Goal: Task Accomplishment & Management: Manage account settings

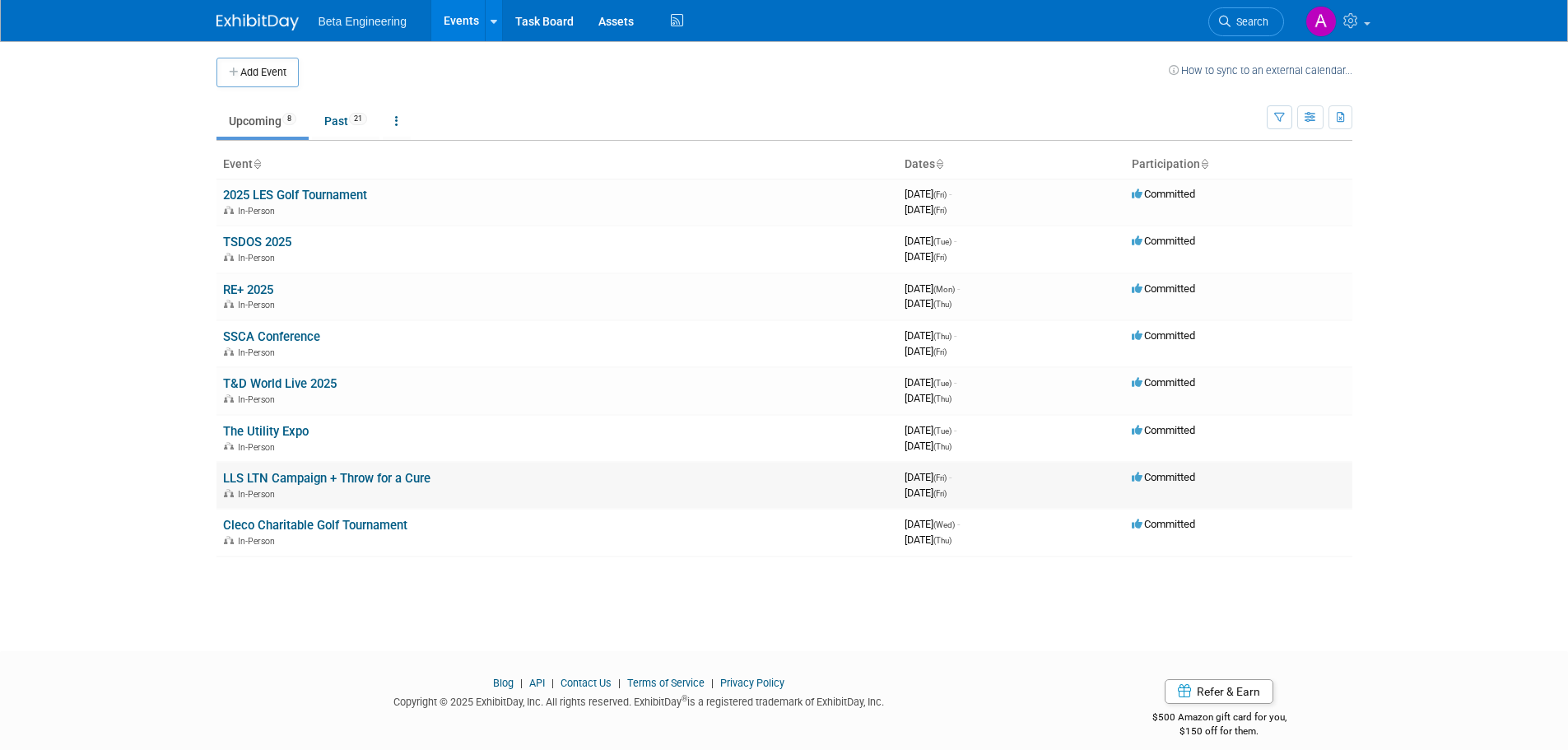
click at [293, 480] on link "LLS LTN Campaign + Throw for a Cure" at bounding box center [327, 478] width 207 height 15
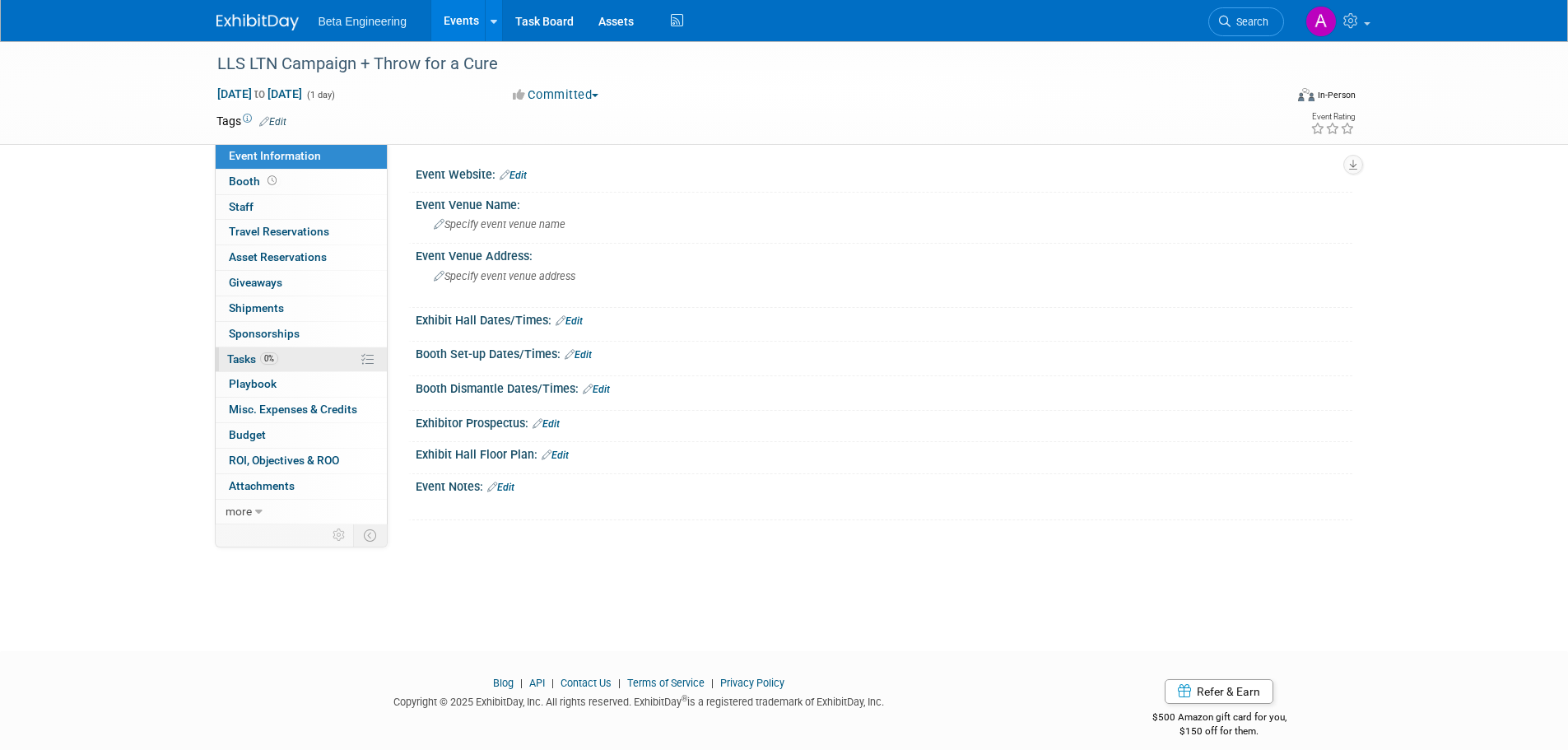
click at [255, 361] on span "Tasks 0%" at bounding box center [252, 359] width 51 height 13
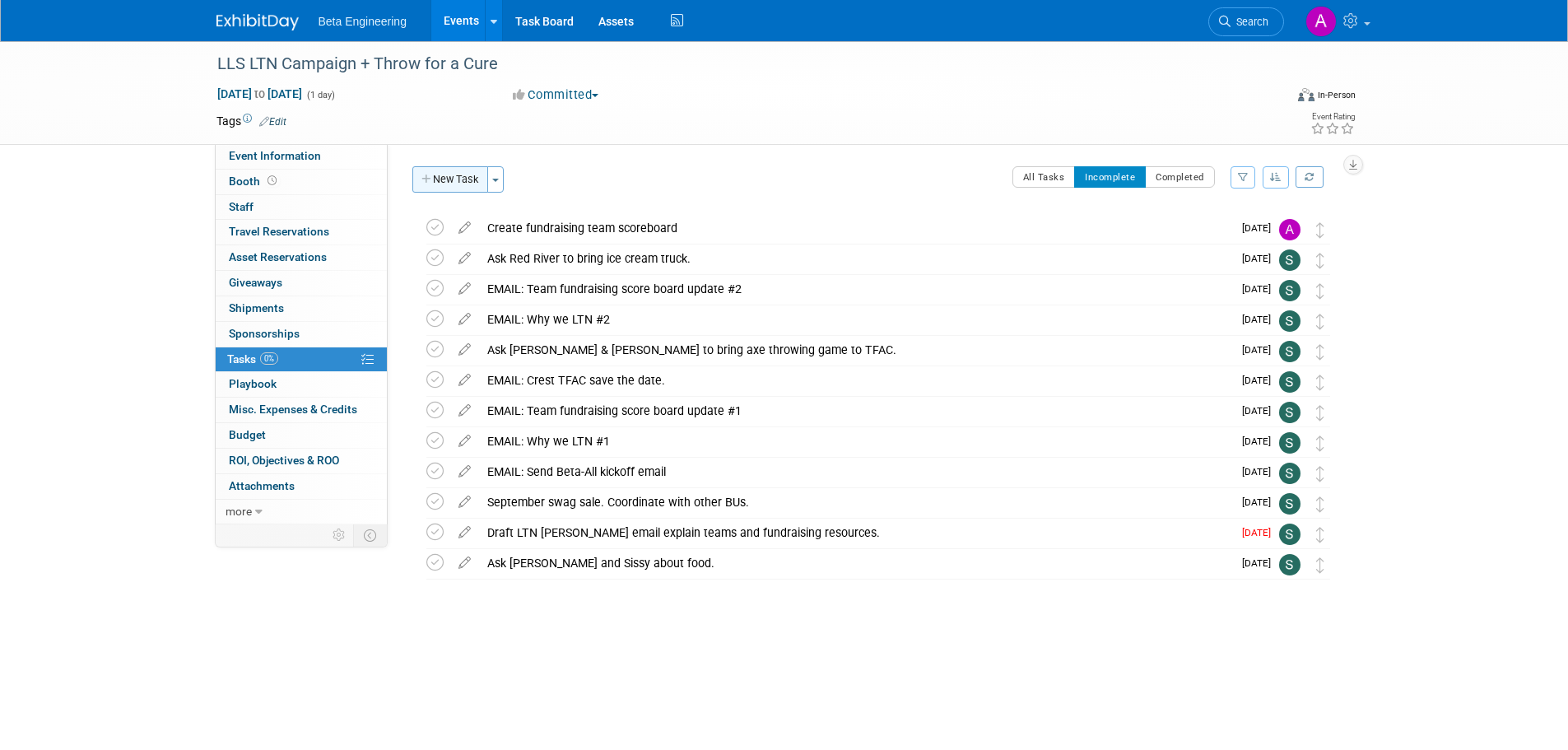
click at [463, 168] on button "New Task" at bounding box center [450, 179] width 76 height 26
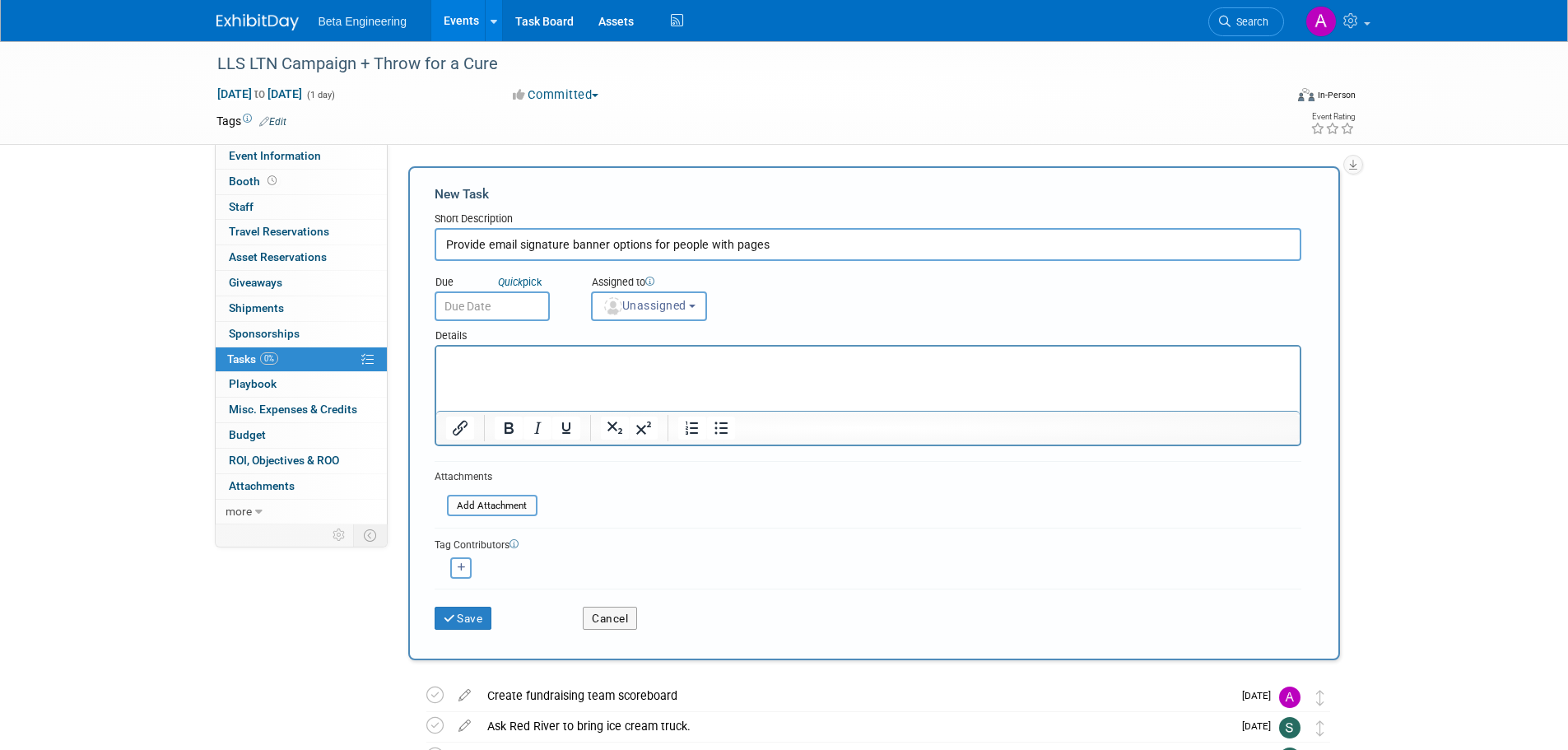
type input "Provide email signature banner options for people with pages"
click at [475, 304] on input "text" at bounding box center [492, 306] width 115 height 29
click at [642, 301] on span "Unassigned" at bounding box center [644, 305] width 84 height 13
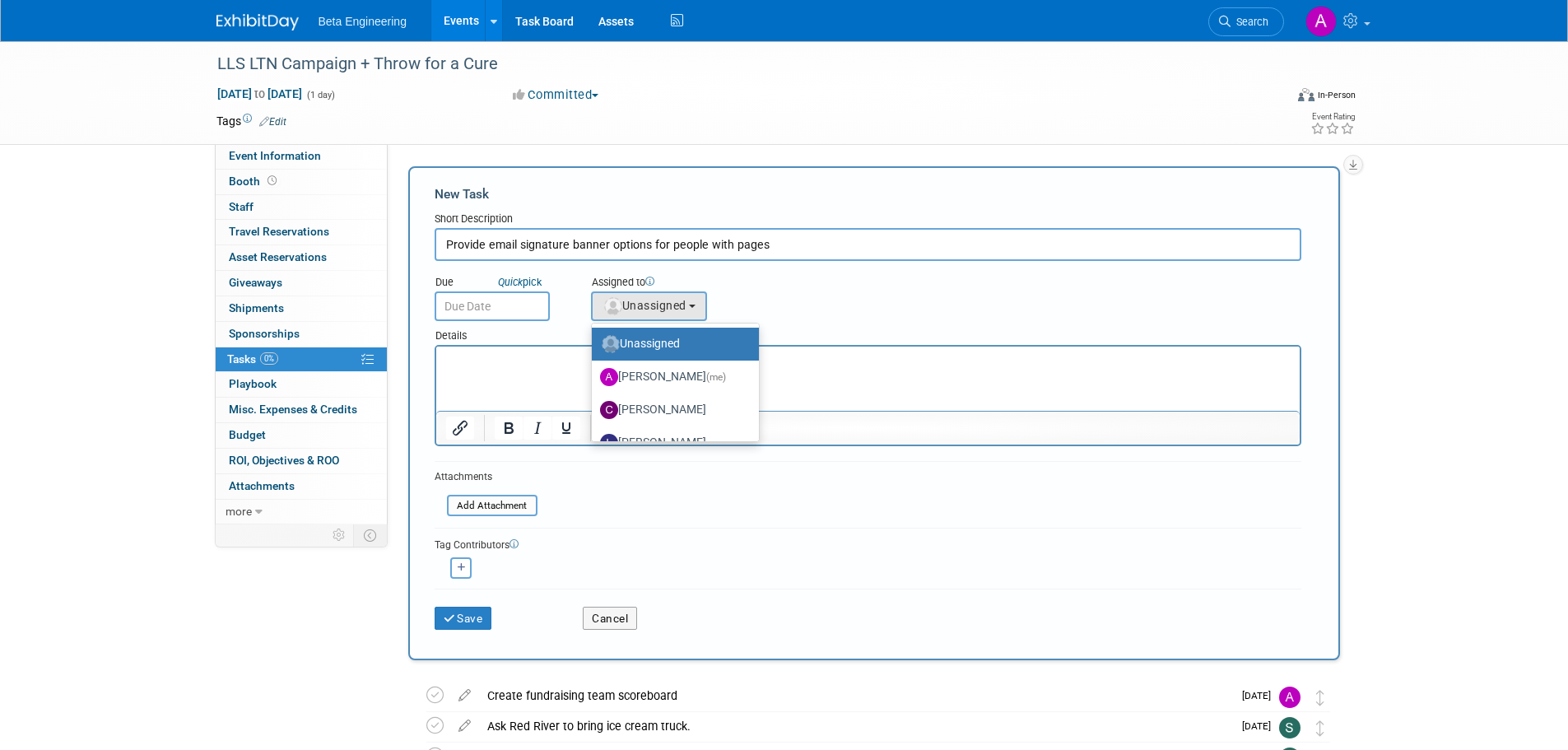
click at [520, 359] on p "Rich Text Area. Press ALT-0 for help." at bounding box center [867, 361] width 844 height 16
click at [484, 615] on button "Save" at bounding box center [463, 618] width 58 height 23
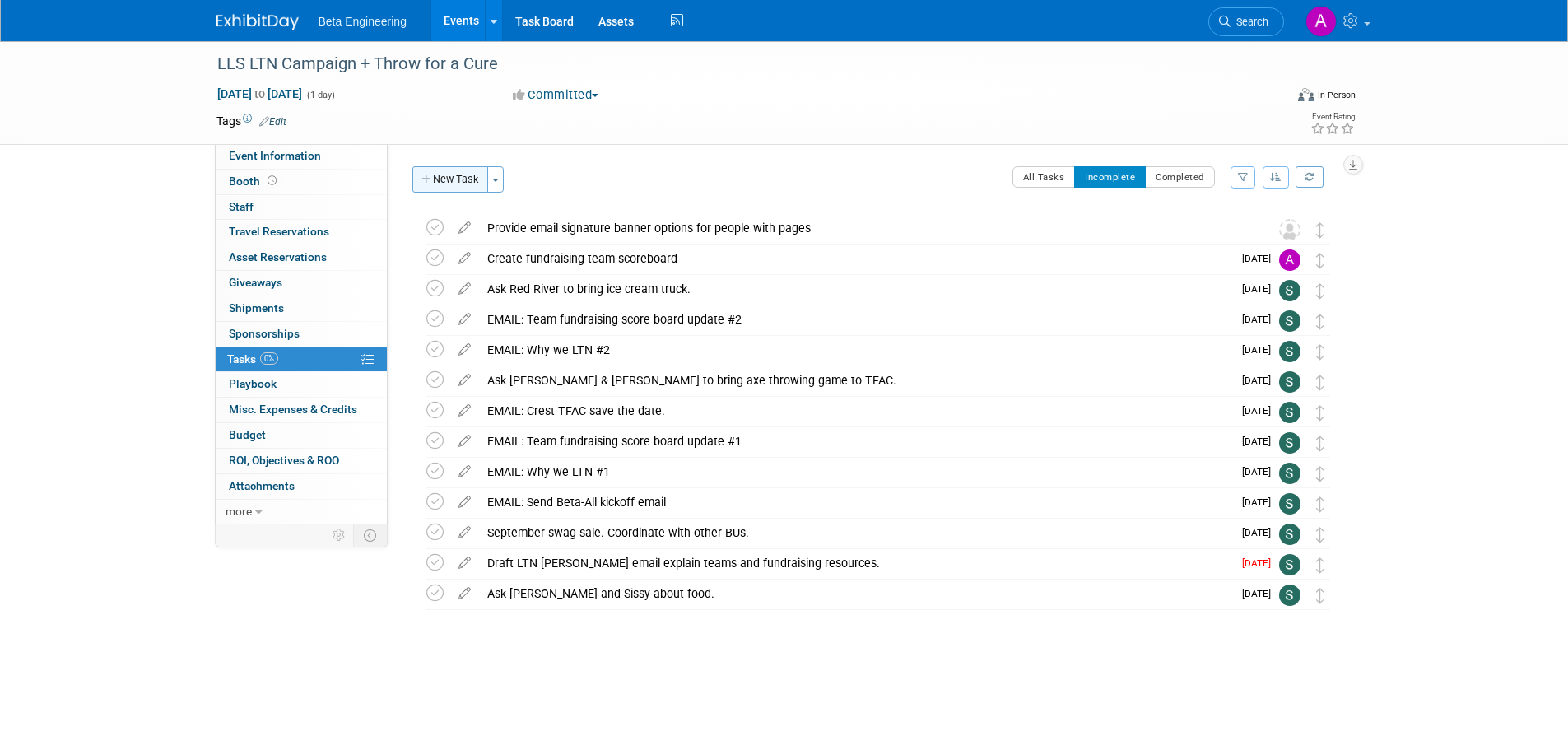
click at [448, 176] on button "New Task" at bounding box center [450, 179] width 76 height 26
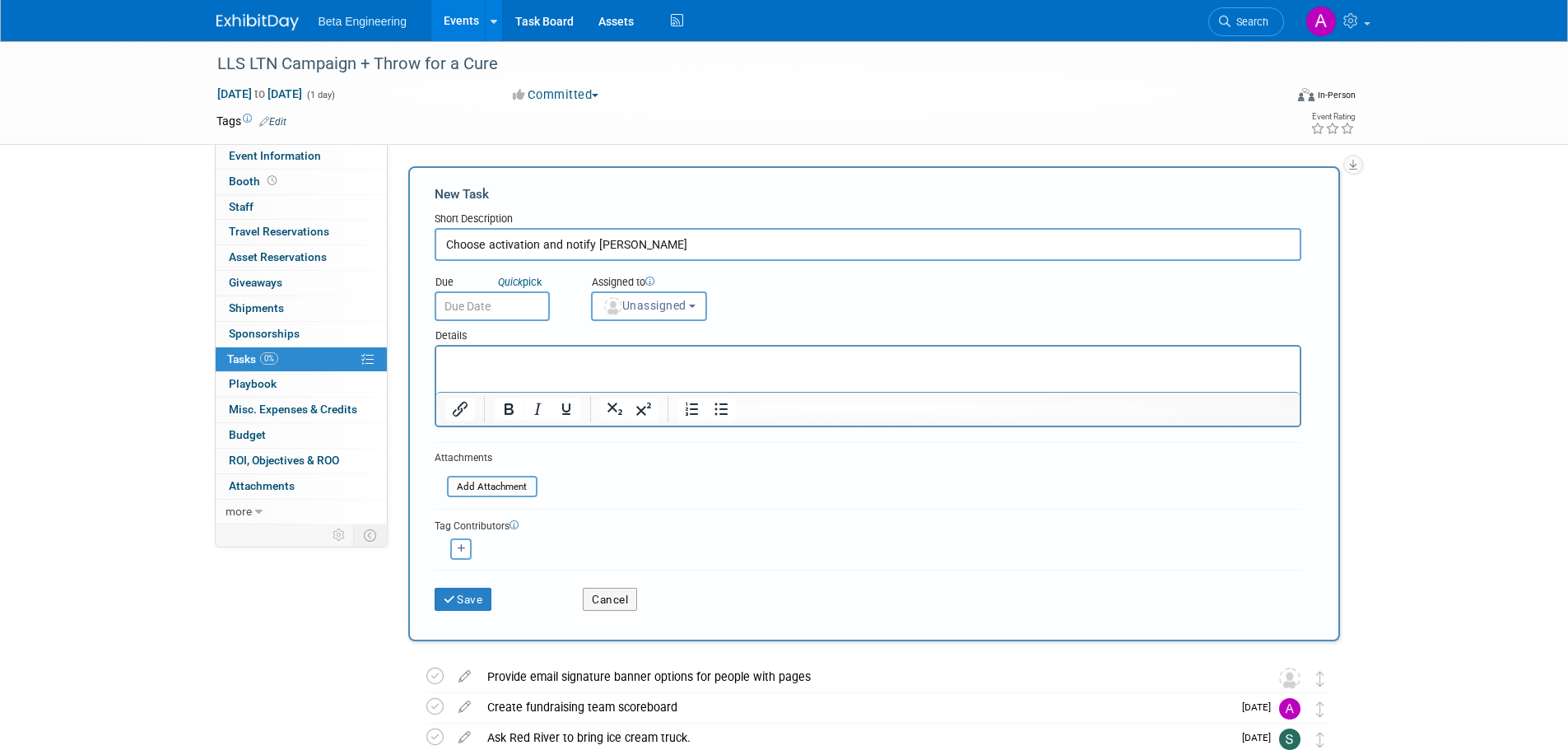
type input "Choose activation and notify Natalie"
click at [504, 316] on body "Beta Engineering Events Add Event Bulk Upload Events Shareable Event Boards Rec…" at bounding box center [784, 375] width 1568 height 750
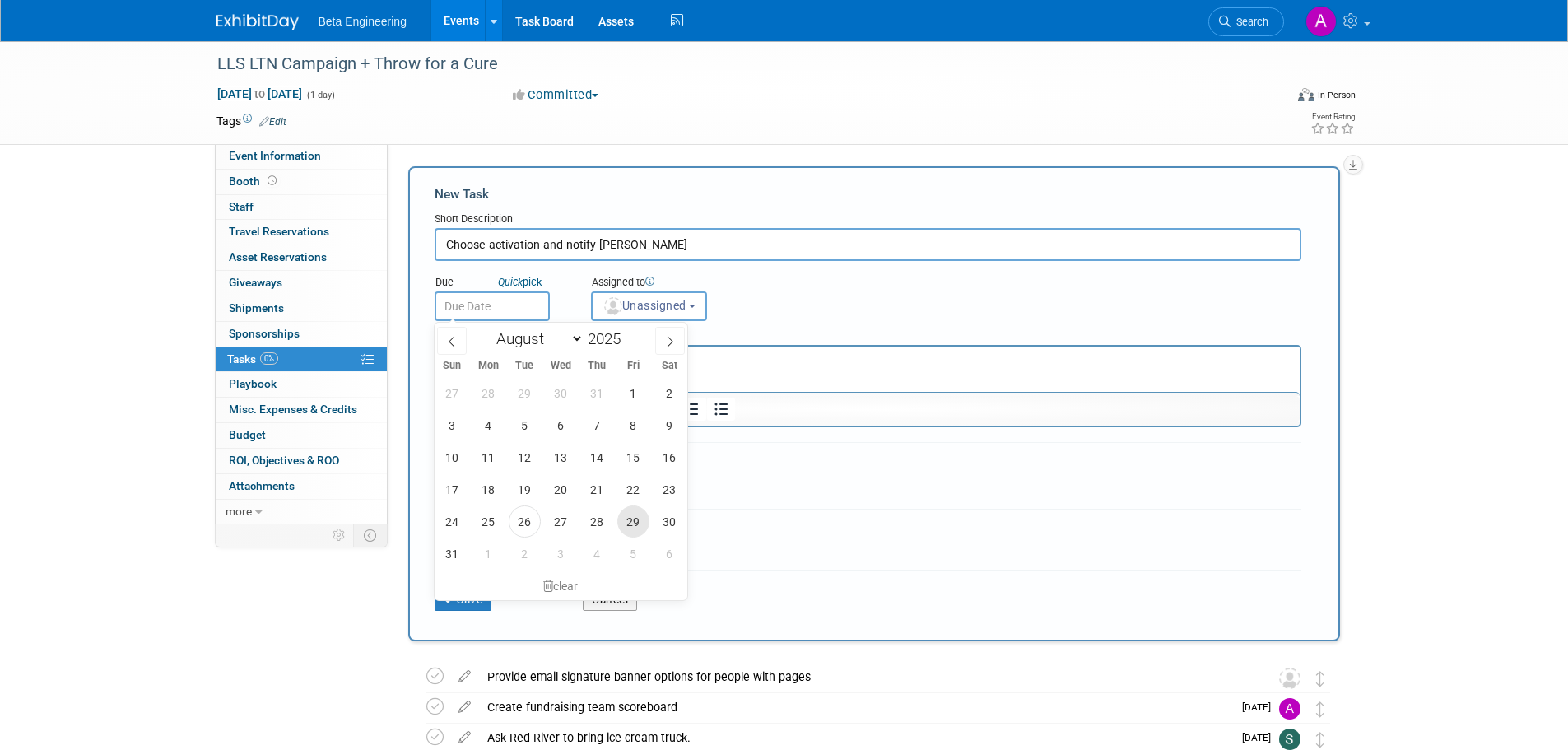
click at [644, 518] on span "29" at bounding box center [632, 521] width 32 height 32
type input "Aug 29, 2025"
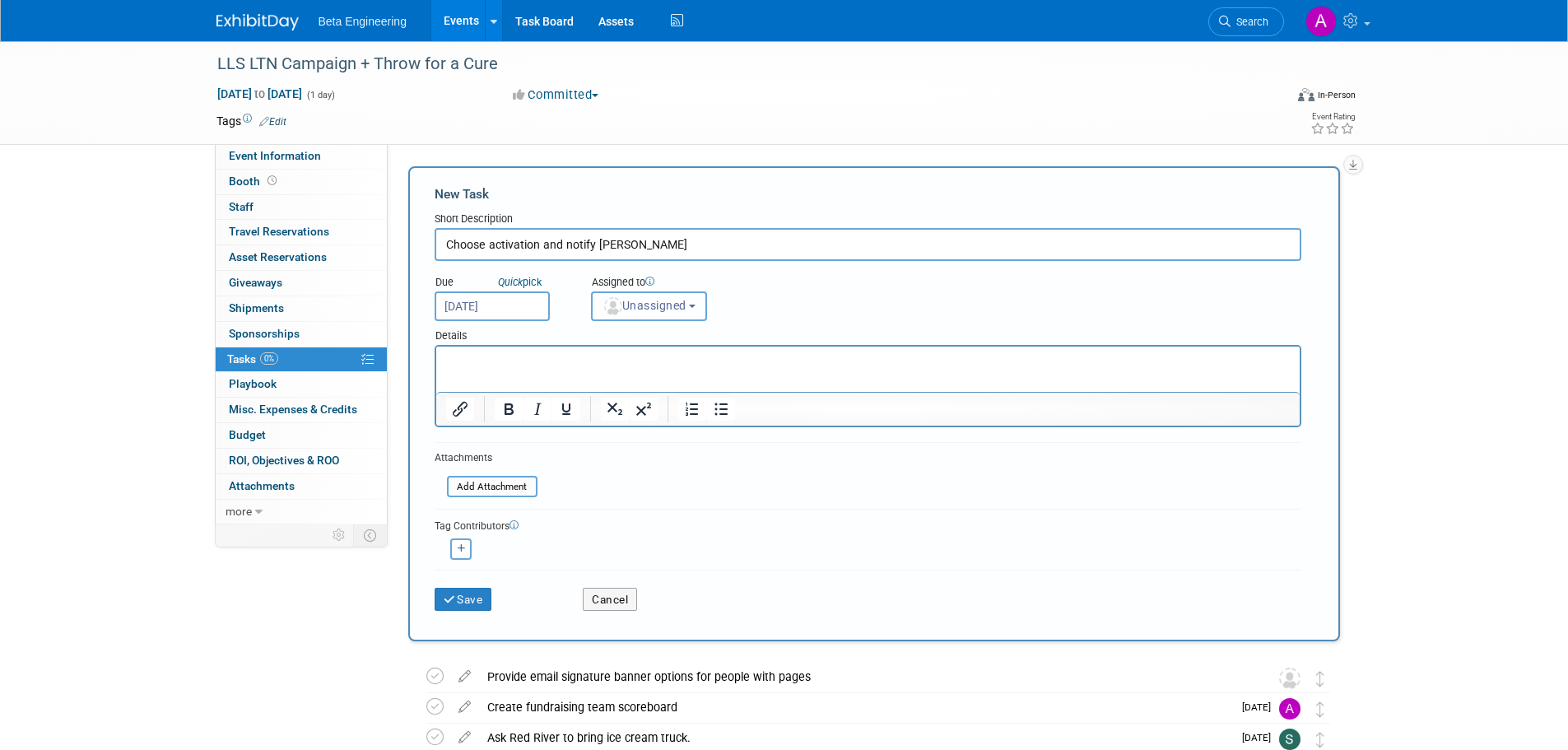
click at [624, 304] on span "Unassigned" at bounding box center [644, 305] width 84 height 13
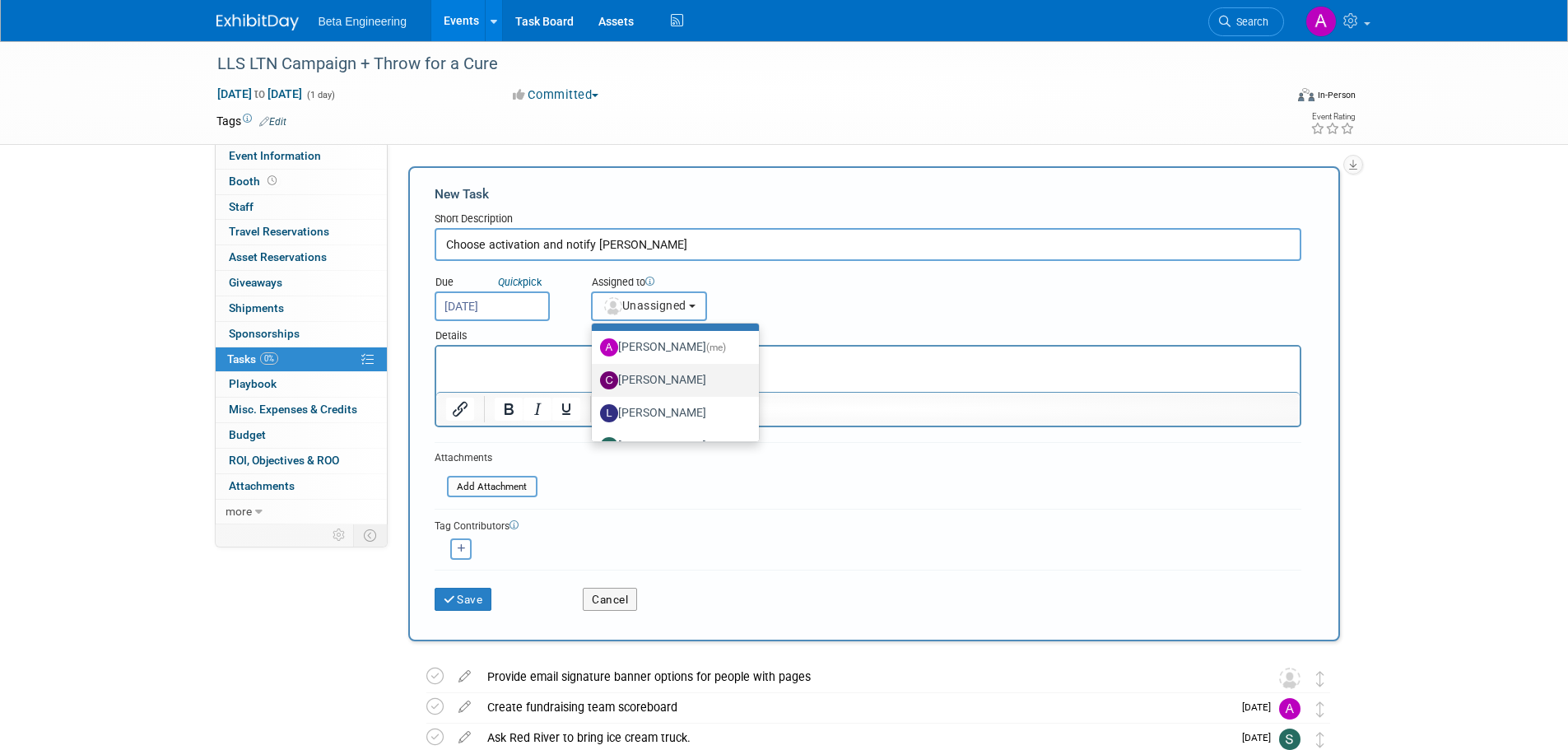
scroll to position [55, 0]
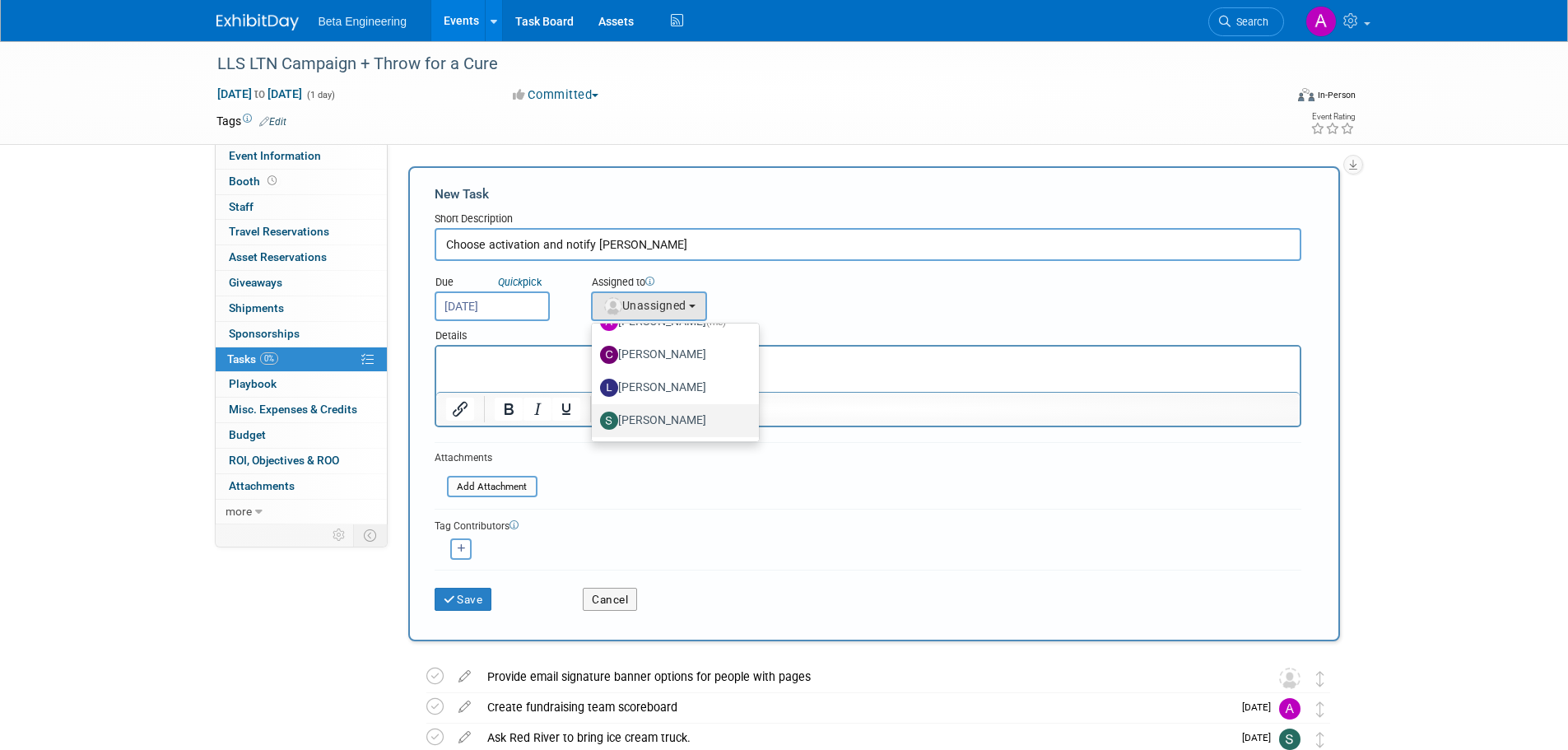
click at [640, 413] on label "Sara Dorsey" at bounding box center [670, 421] width 143 height 26
click at [594, 413] on input "Sara Dorsey" at bounding box center [588, 418] width 10 height 10
select select "4040aecd-f001-4306-8e56-2d2b13bd5b2f"
click at [466, 554] on button "button" at bounding box center [460, 549] width 22 height 22
select select
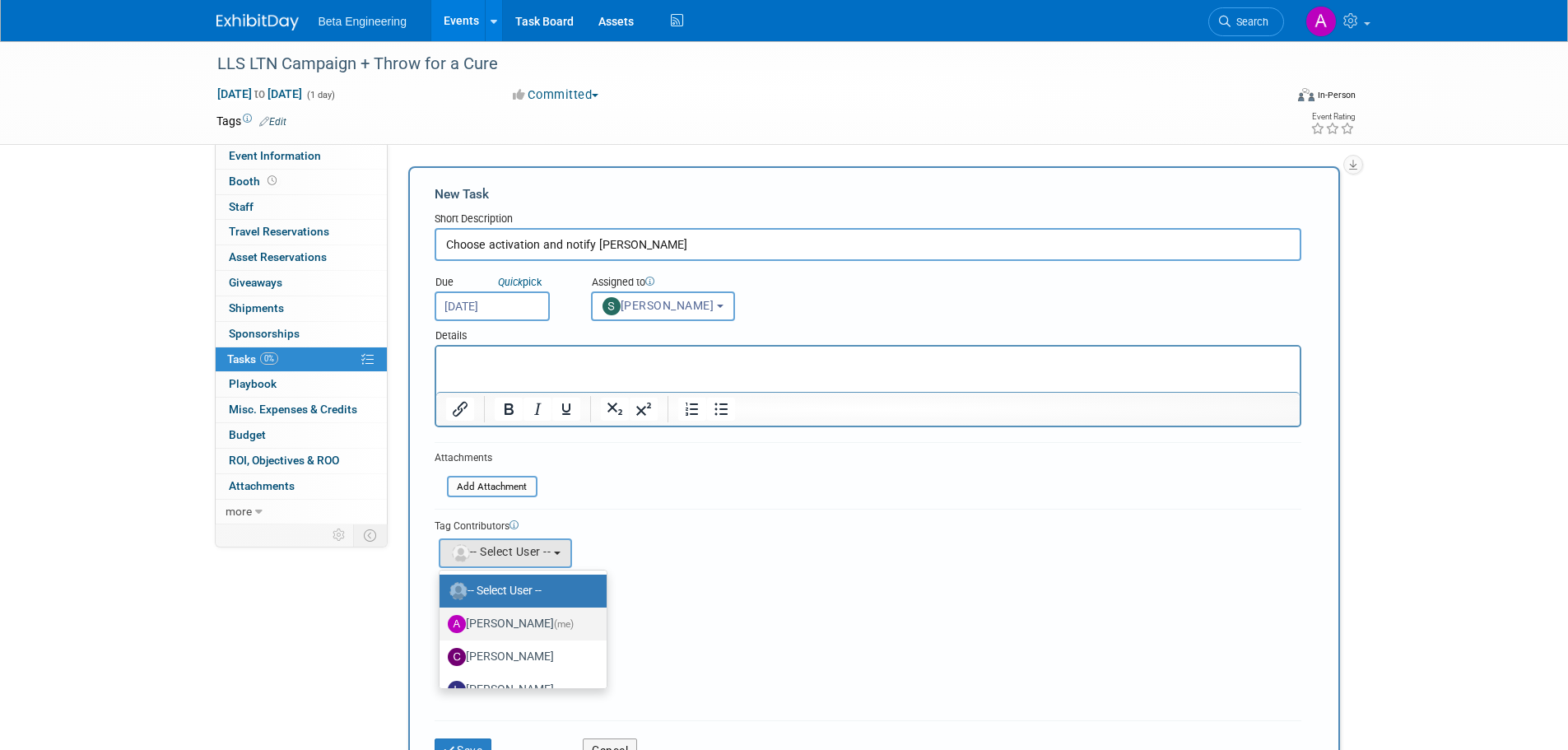
click at [488, 625] on label "Anne Mertens (me)" at bounding box center [518, 624] width 143 height 26
click at [442, 625] on input "Anne Mertens (me)" at bounding box center [436, 621] width 10 height 10
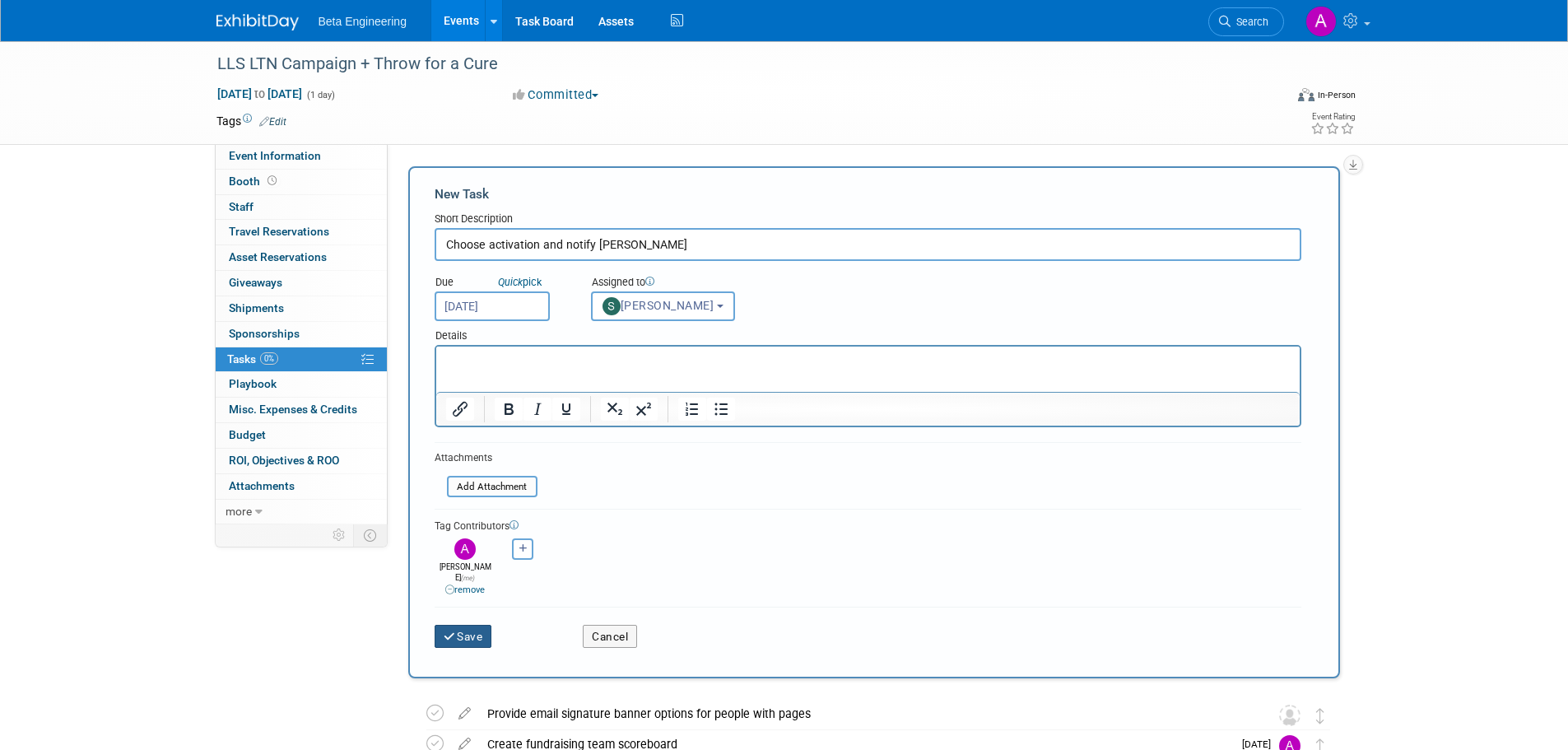
click at [478, 627] on button "Save" at bounding box center [463, 636] width 58 height 23
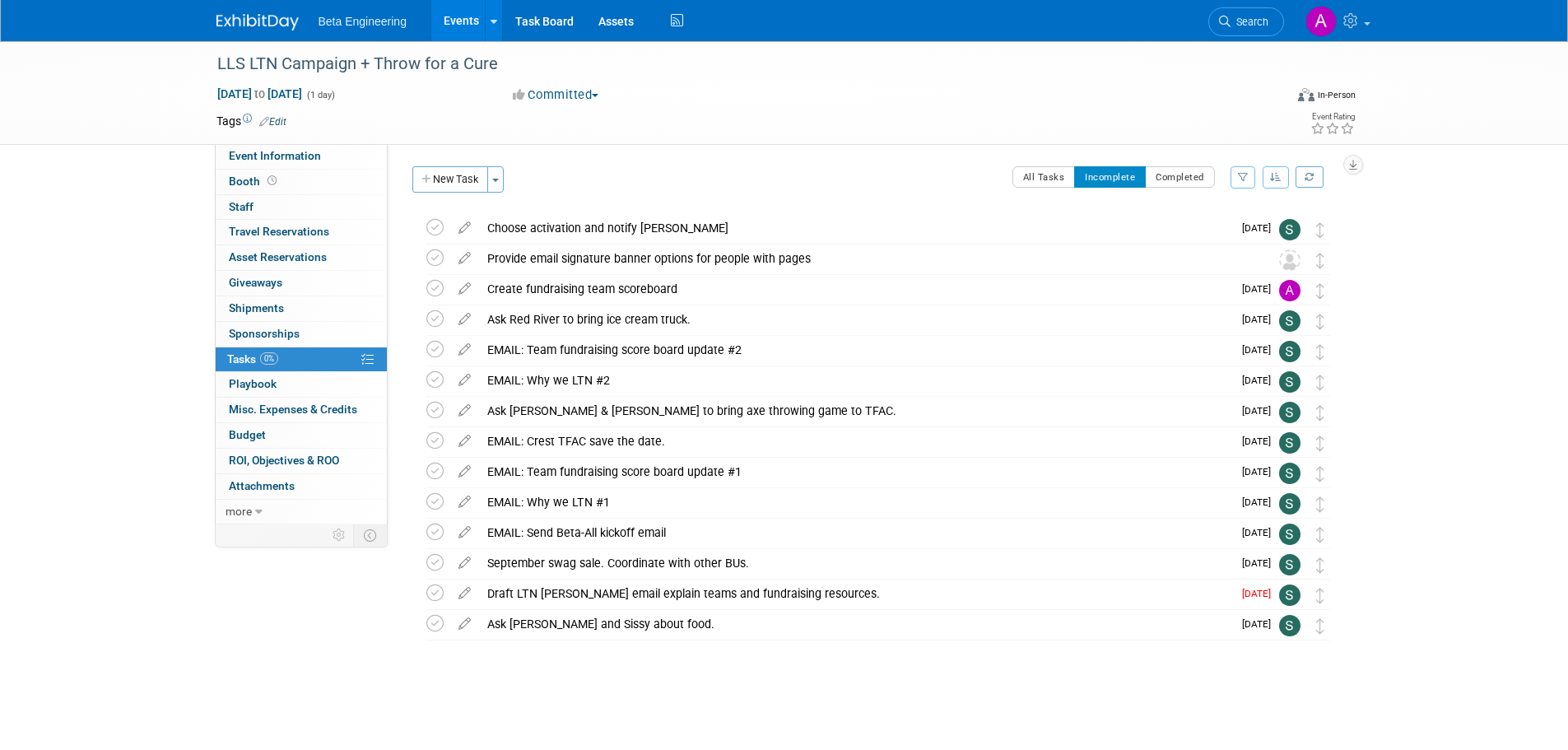
click at [1274, 182] on button "button" at bounding box center [1275, 177] width 26 height 22
click at [1202, 256] on link "By Due Date" at bounding box center [1229, 252] width 117 height 23
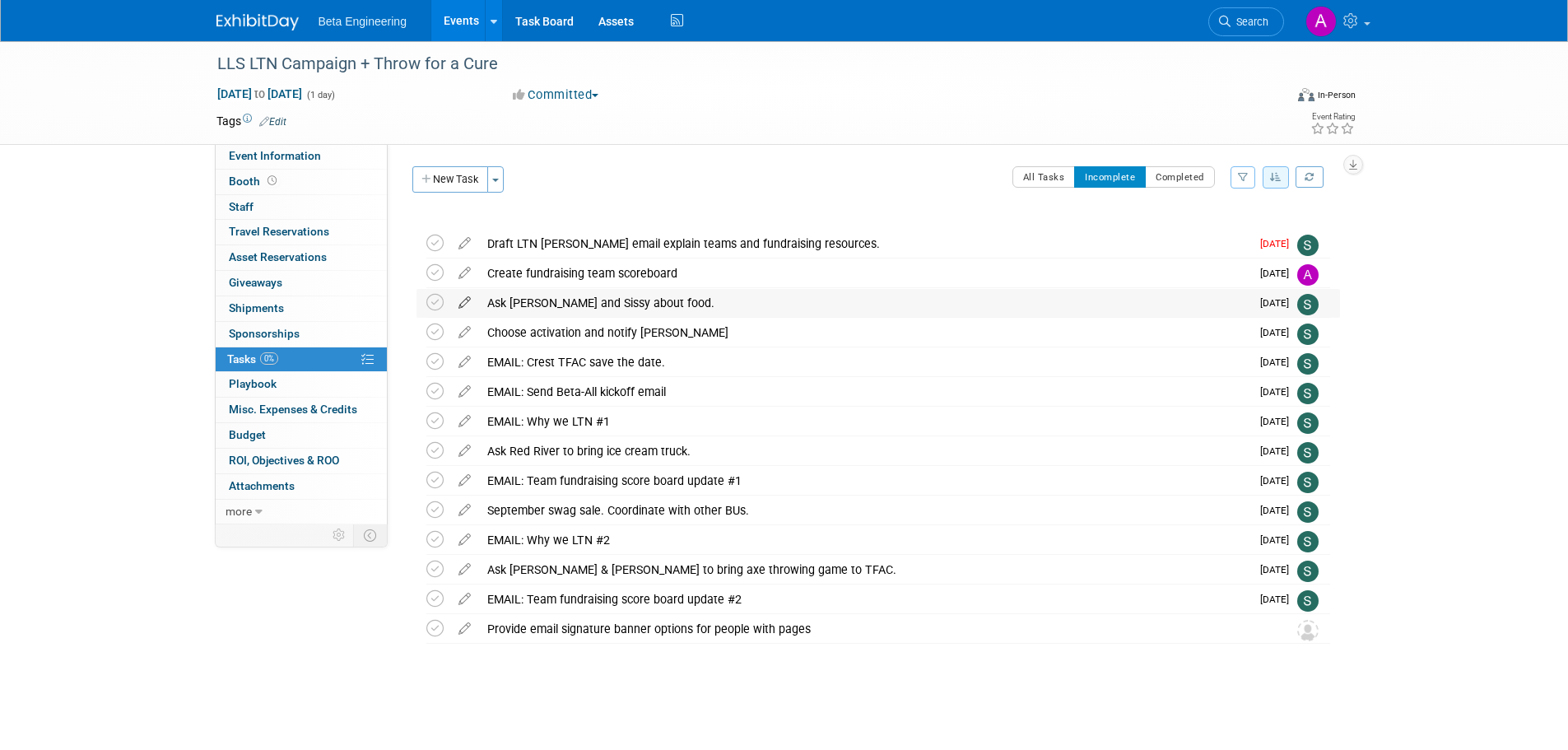
click at [462, 304] on icon at bounding box center [464, 299] width 29 height 21
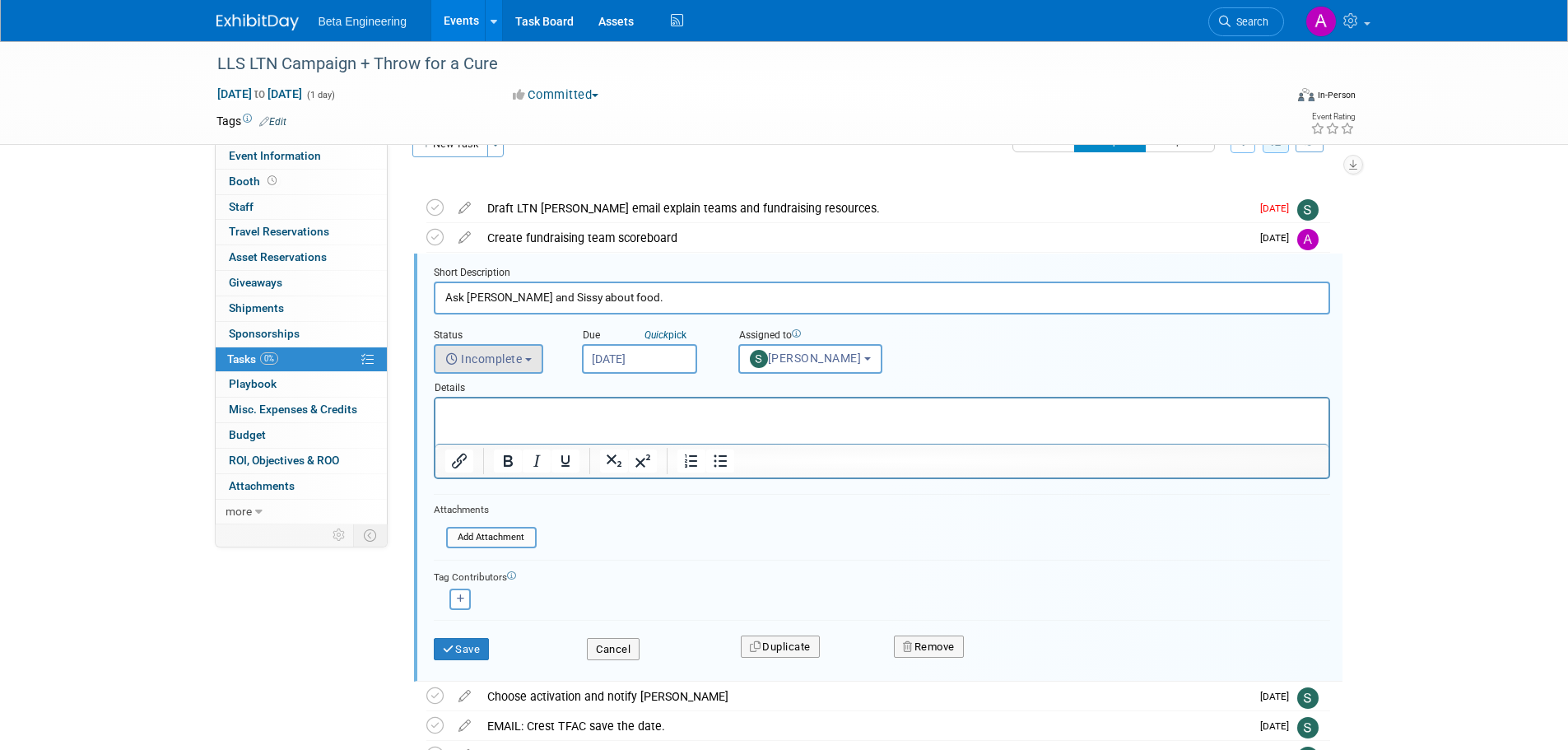
scroll to position [48, 0]
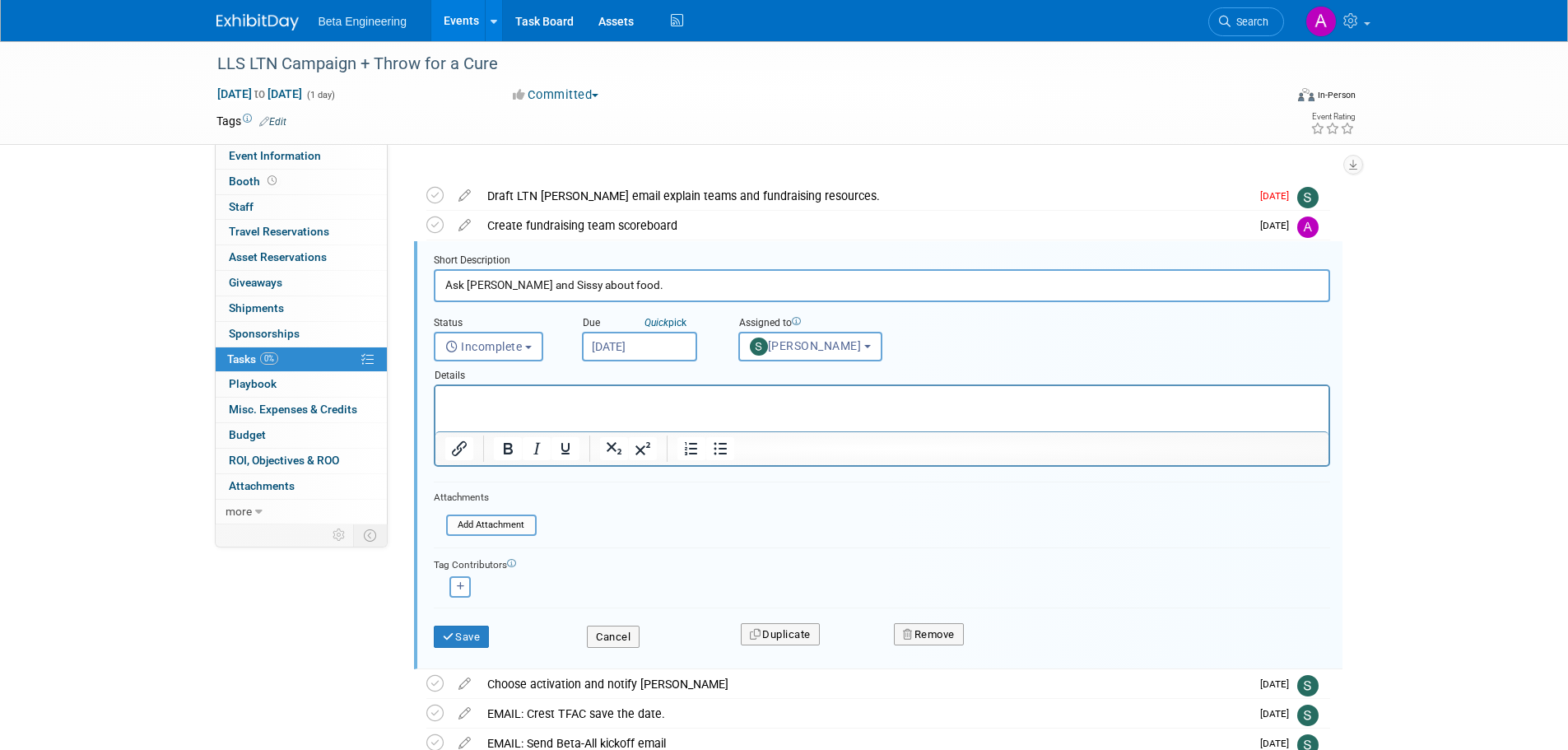
click at [499, 282] on input "Ask Russel and Sissy about food." at bounding box center [881, 284] width 896 height 32
type input "Ask Russell and Sissy about food."
click at [468, 638] on button "Save" at bounding box center [461, 637] width 56 height 23
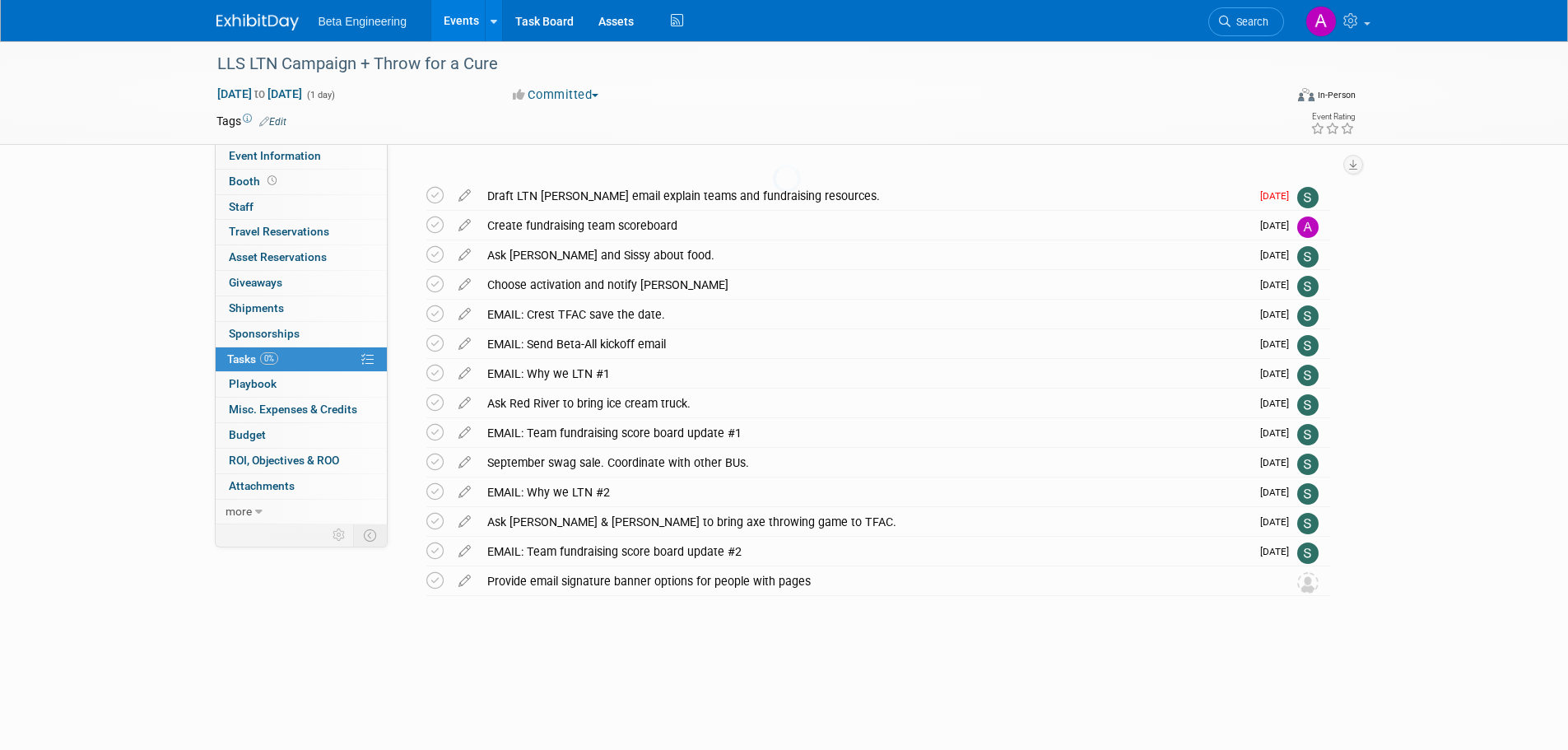
scroll to position [0, 0]
